Goal: Navigation & Orientation: Understand site structure

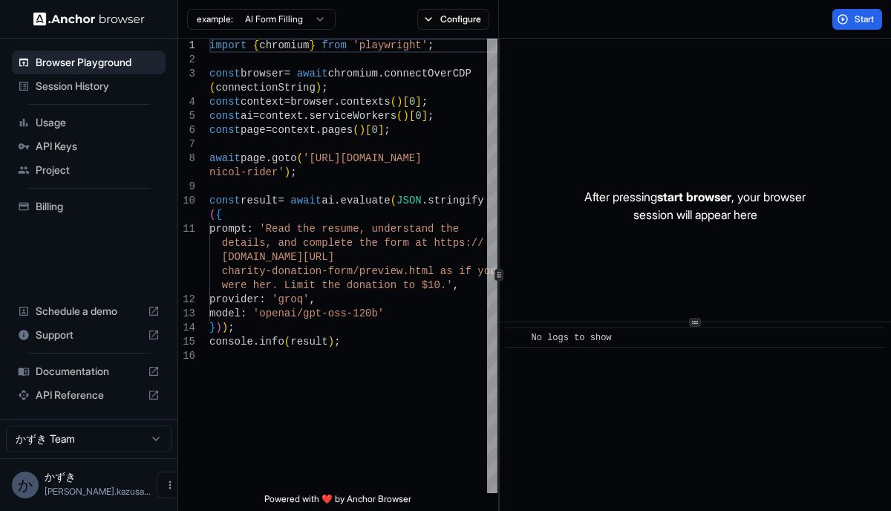
click at [111, 125] on span "Usage" at bounding box center [98, 122] width 124 height 15
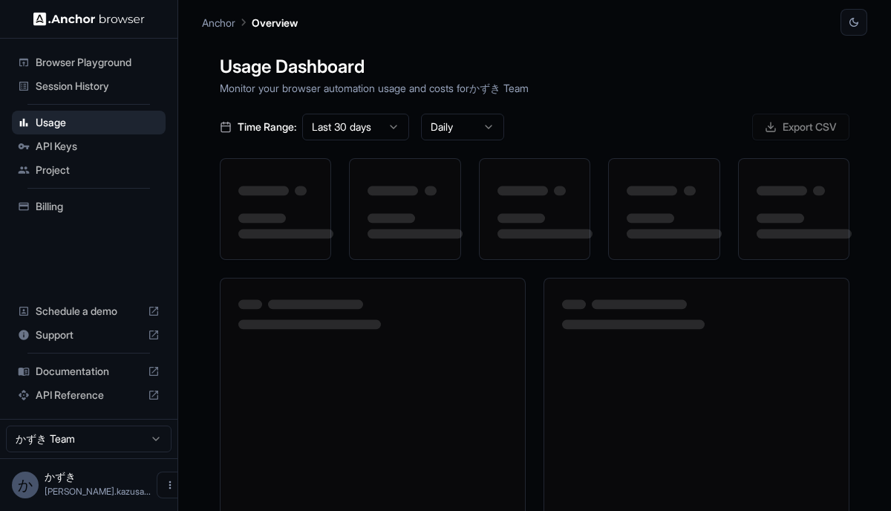
click at [101, 148] on span "API Keys" at bounding box center [98, 146] width 124 height 15
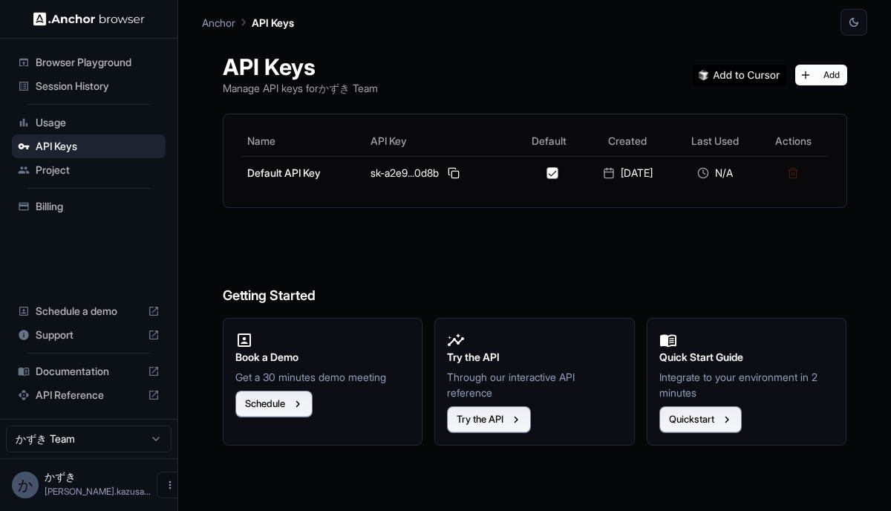
click at [97, 177] on span "Project" at bounding box center [98, 170] width 124 height 15
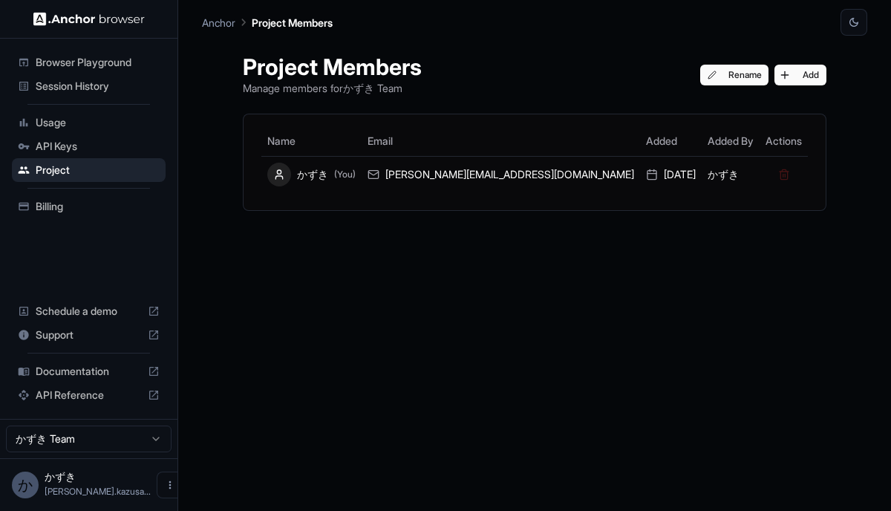
click at [114, 148] on span "API Keys" at bounding box center [98, 146] width 124 height 15
